Goal: Task Accomplishment & Management: Manage account settings

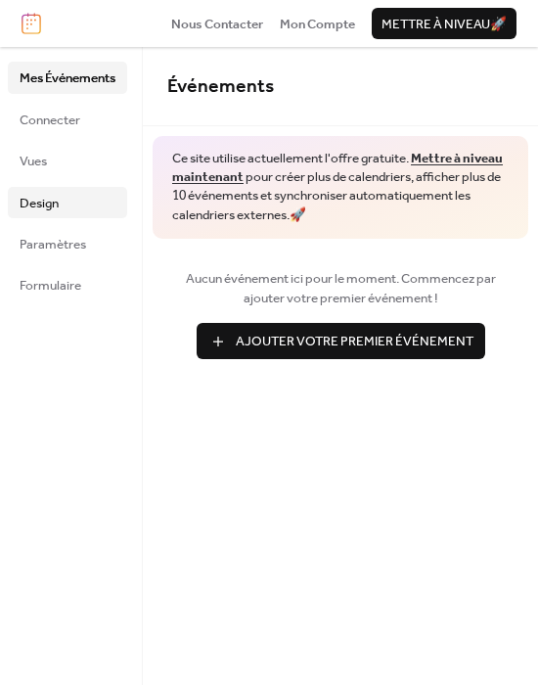
click at [73, 194] on link "Design" at bounding box center [67, 202] width 119 height 31
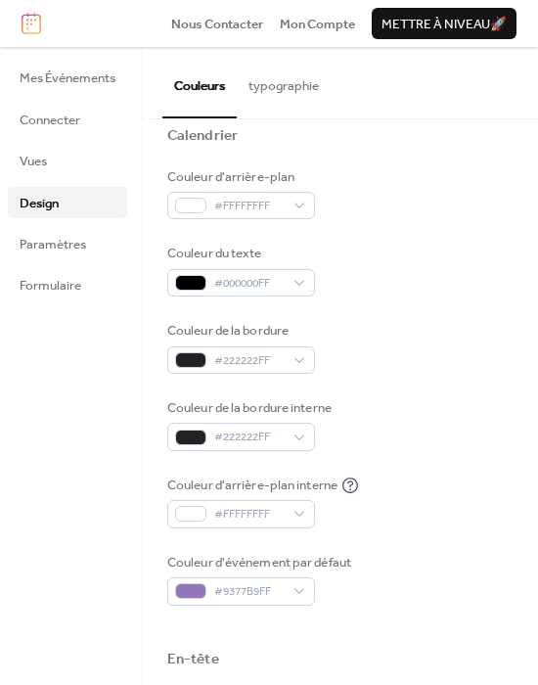
scroll to position [153, 0]
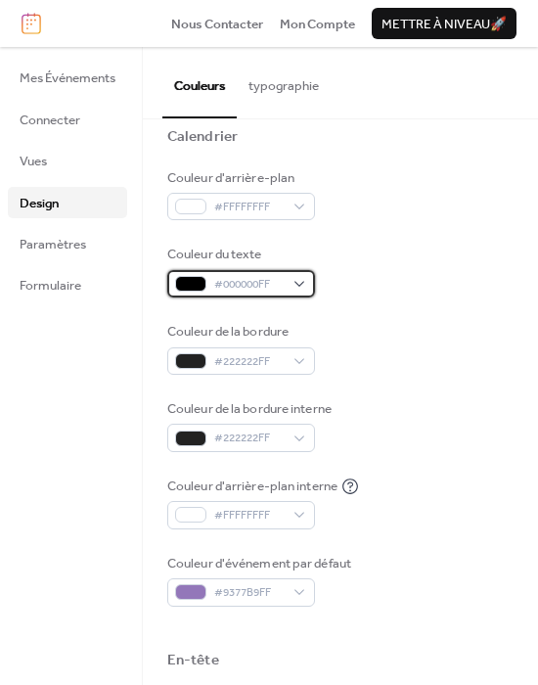
click at [279, 273] on div "#000000FF" at bounding box center [241, 283] width 148 height 27
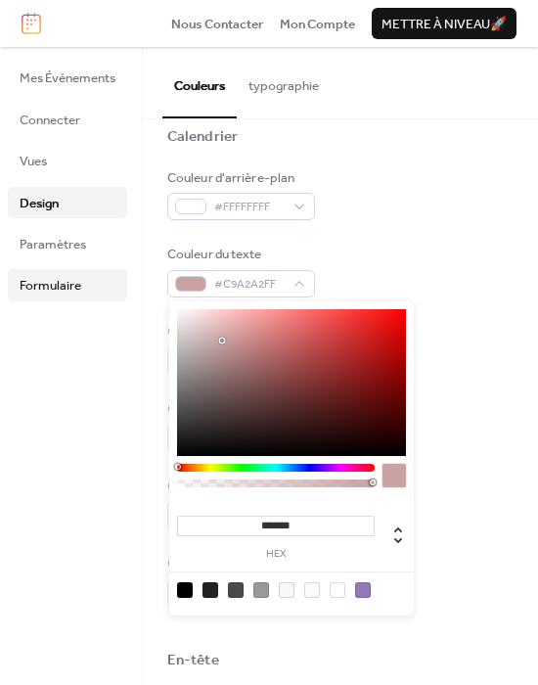
type input "*******"
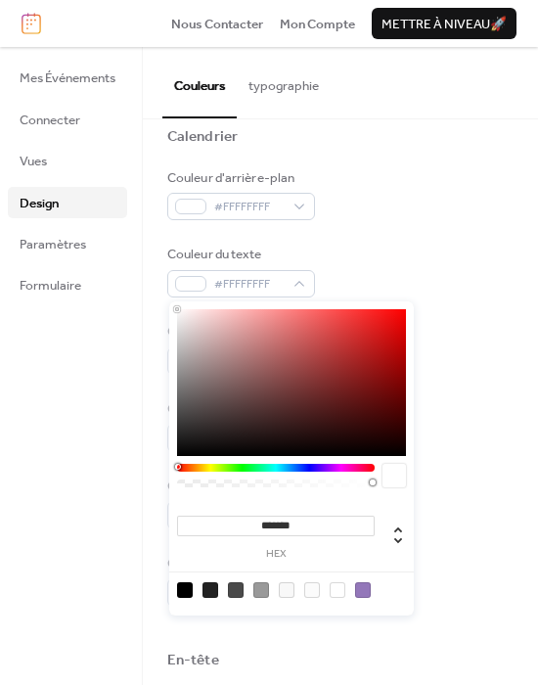
drag, startPoint x: 223, startPoint y: 340, endPoint x: 85, endPoint y: 267, distance: 156.2
click at [83, 267] on body "Nous Contacter Mon Compte Mettre à niveau 🚀 Mes Événements Connecter Vues Desig…" at bounding box center [269, 342] width 538 height 685
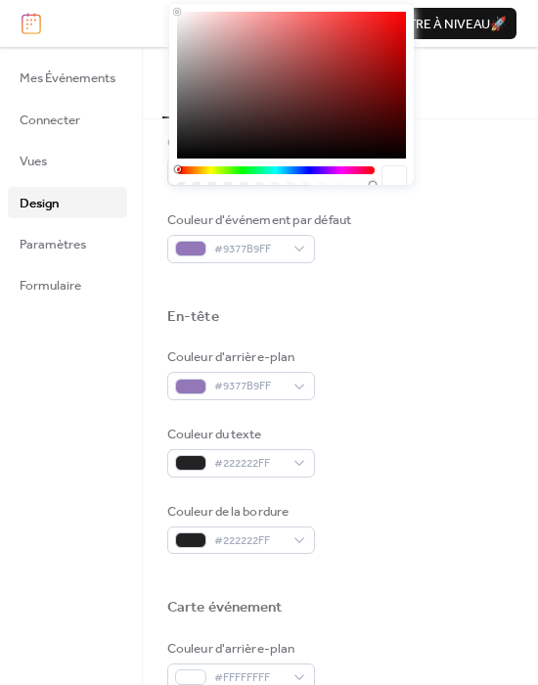
scroll to position [105, 0]
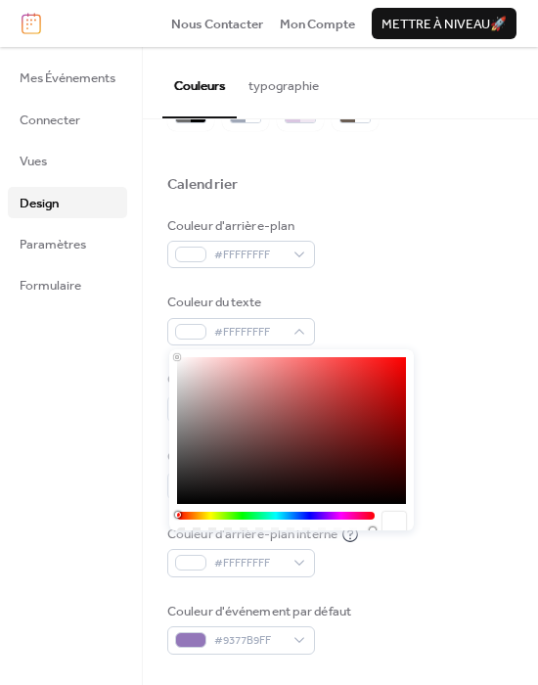
click at [489, 464] on div "Couleur de la bordure interne #222222FF" at bounding box center [340, 473] width 346 height 53
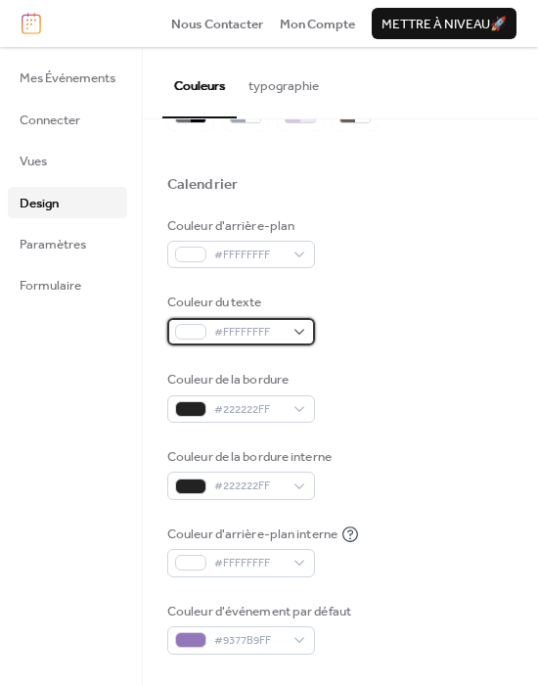
click at [300, 327] on div "#FFFFFFFF" at bounding box center [241, 331] width 148 height 27
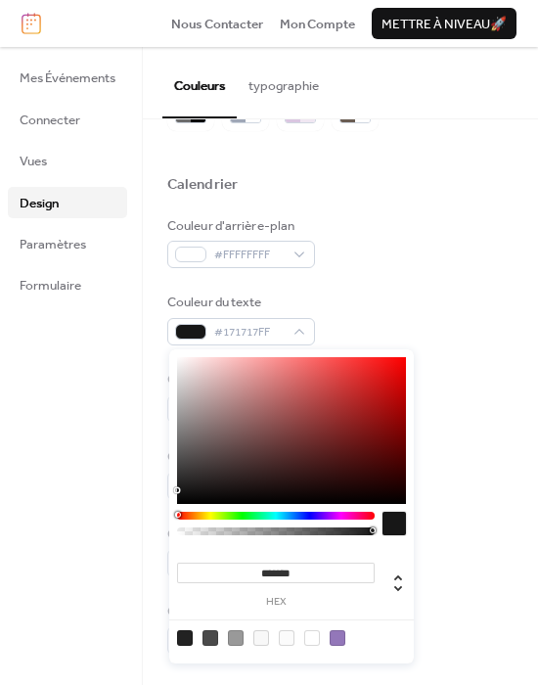
type input "*******"
drag, startPoint x: 257, startPoint y: 411, endPoint x: 107, endPoint y: 491, distance: 170.7
click at [107, 491] on body "Nous Contacter Mon Compte Mettre à niveau 🚀 Mes Événements Connecter Vues Desig…" at bounding box center [269, 342] width 538 height 685
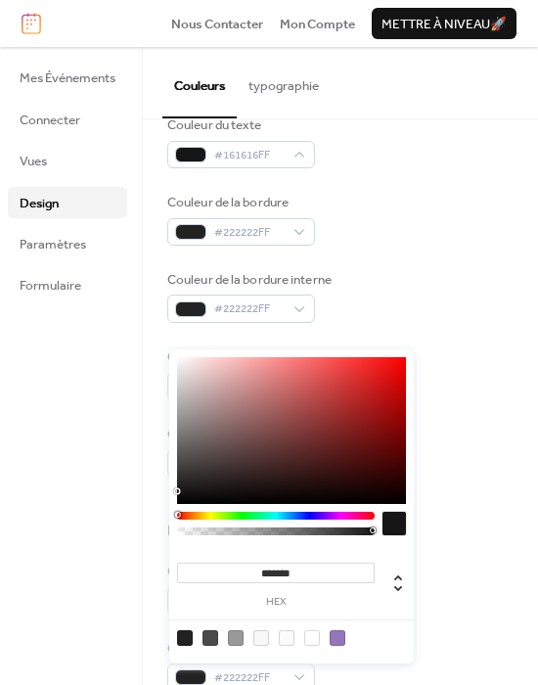
scroll to position [307, 0]
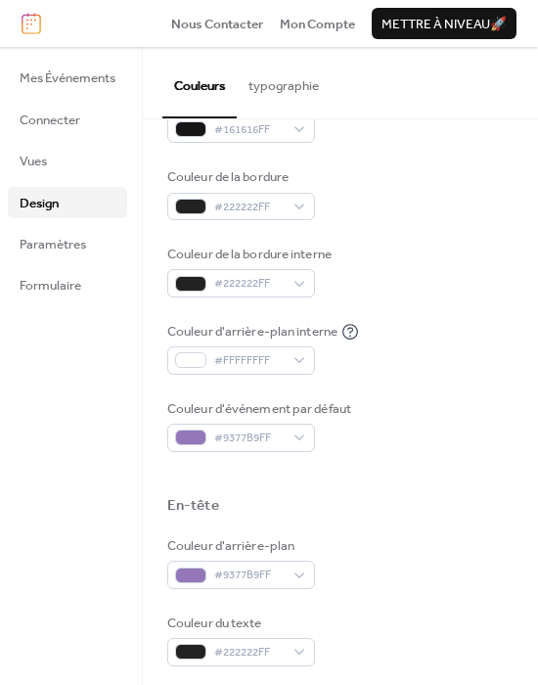
click at [435, 255] on div "Couleur de la bordure interne #222222FF" at bounding box center [340, 271] width 346 height 53
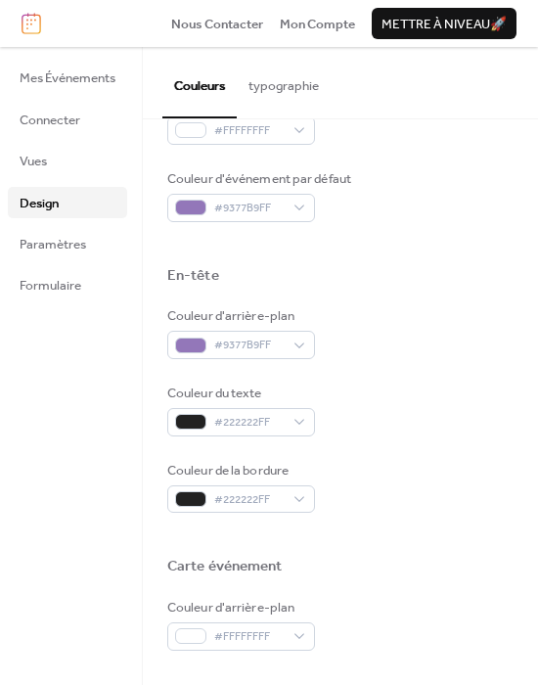
scroll to position [540, 0]
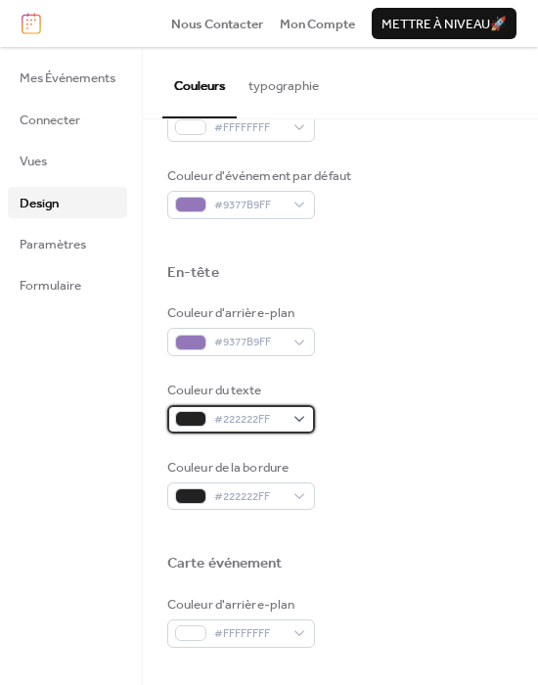
click at [280, 422] on span "#222222FF" at bounding box center [248, 420] width 69 height 20
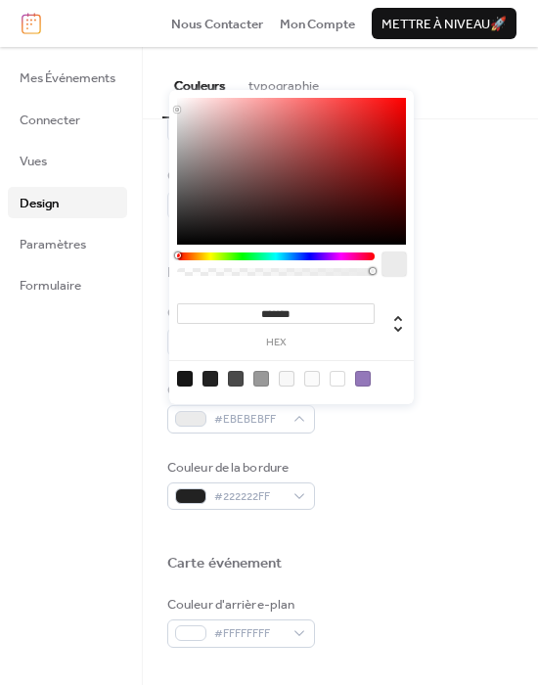
type input "*******"
drag, startPoint x: 238, startPoint y: 188, endPoint x: 28, endPoint y: 13, distance: 272.9
click at [28, 13] on body "Nous Contacter Mon Compte Mettre à niveau 🚀 Mes Événements Connecter Vues Desig…" at bounding box center [269, 342] width 538 height 685
click at [508, 272] on div "Préréglages De Couleurs Calendrier Couleur d'arrière-plan #FFFFFFFF Couleur du …" at bounding box center [340, 328] width 395 height 1499
